Goal: Task Accomplishment & Management: Manage account settings

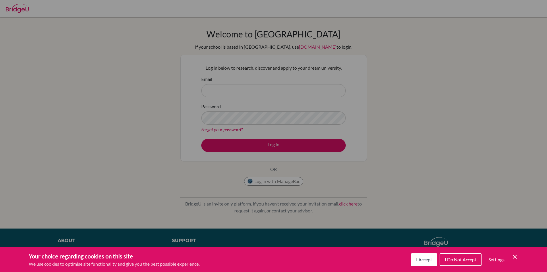
click at [236, 90] on div "Cookie Preferences" at bounding box center [273, 136] width 547 height 272
click at [419, 259] on span "I Accept" at bounding box center [424, 258] width 16 height 5
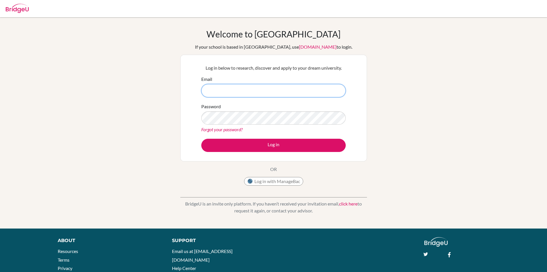
click at [264, 90] on input "Email" at bounding box center [273, 90] width 145 height 13
paste input "BrIdGe_Amg2023$$"
type input "BrIdGe_Amg2023$$"
drag, startPoint x: 264, startPoint y: 92, endPoint x: 201, endPoint y: 92, distance: 63.5
click at [201, 91] on input "BrIdGe_Amg2023$$" at bounding box center [273, 90] width 145 height 13
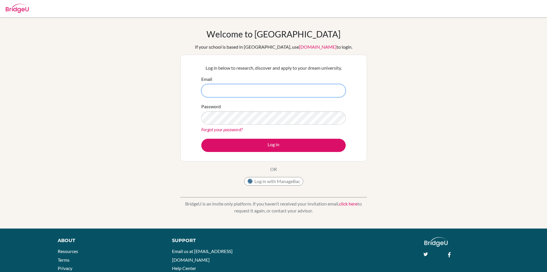
click at [240, 95] on input "Email" at bounding box center [273, 90] width 145 height 13
paste input "[EMAIL_ADDRESS][DOMAIN_NAME]"
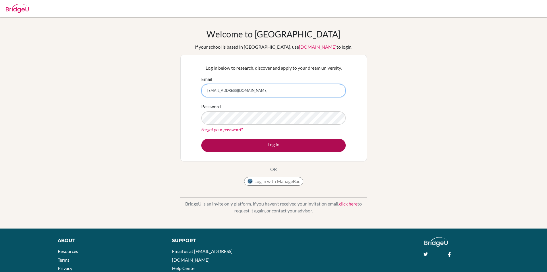
type input "[EMAIL_ADDRESS][DOMAIN_NAME]"
click at [251, 151] on button "Log in" at bounding box center [273, 144] width 145 height 13
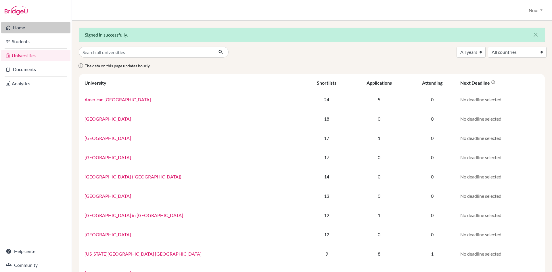
click at [15, 26] on link "Home" at bounding box center [35, 27] width 69 height 11
